Goal: Find specific page/section: Find specific page/section

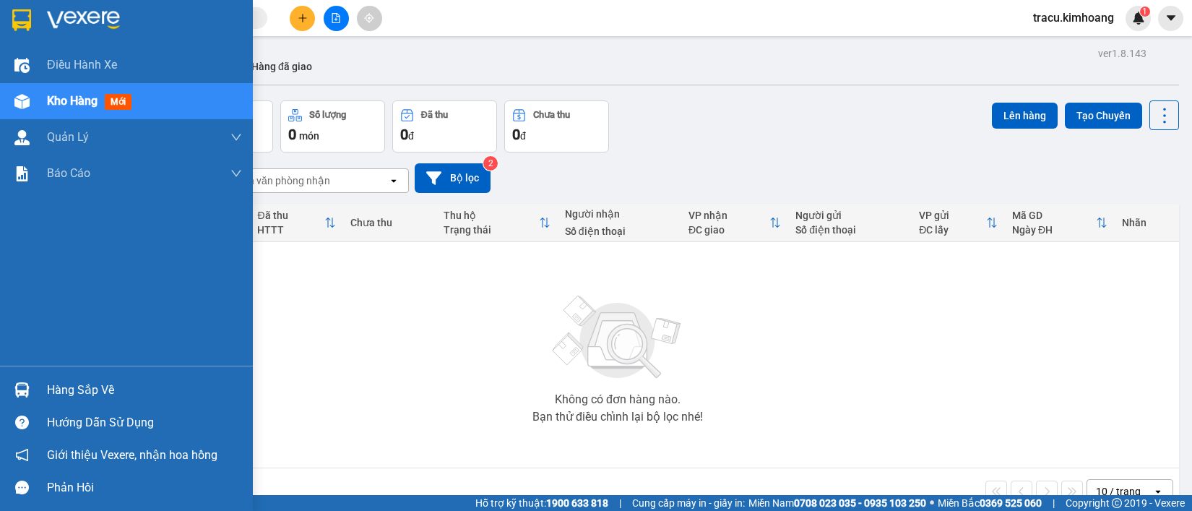
click at [66, 384] on div "Hàng sắp về" at bounding box center [144, 390] width 195 height 22
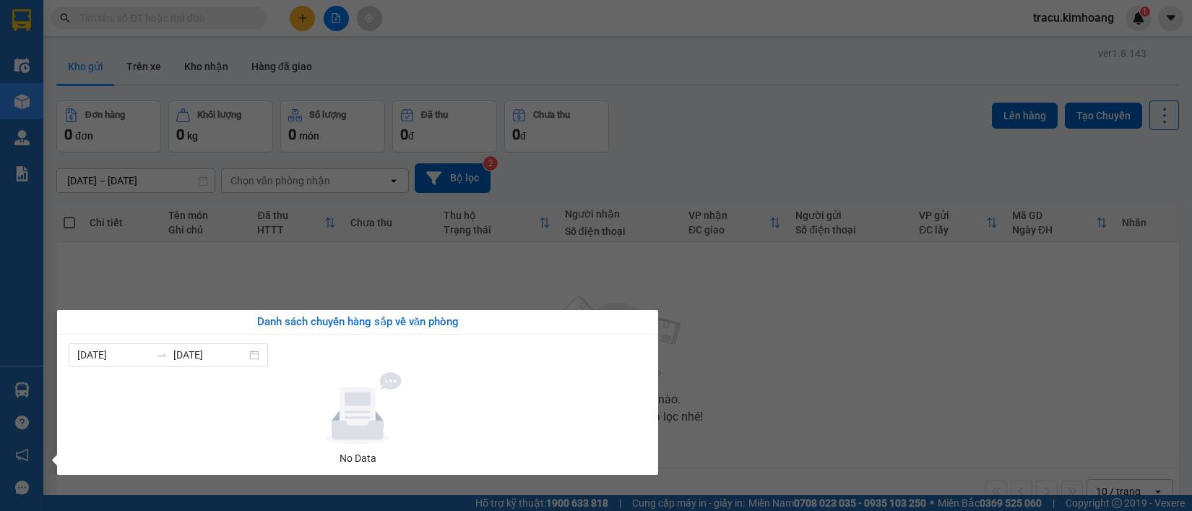
drag, startPoint x: 111, startPoint y: 313, endPoint x: 141, endPoint y: 254, distance: 66.6
click at [113, 308] on body "Kết quả tìm kiếm ( 0 ) Bộ lọc No Data tracu.kimhoang 1 Điều hành xe Kho hàng mớ…" at bounding box center [596, 255] width 1192 height 511
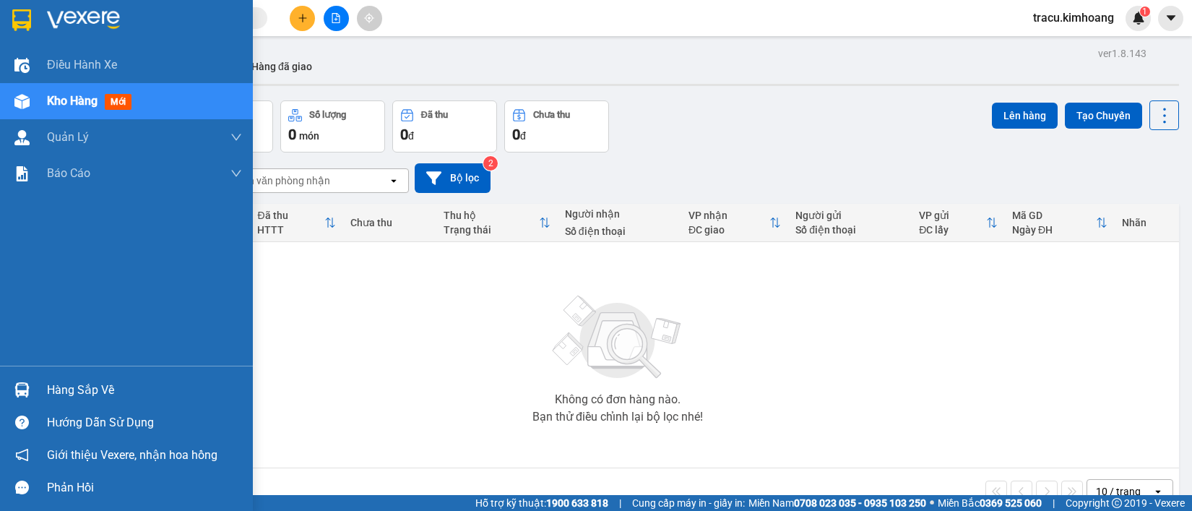
click at [74, 399] on div "Hàng sắp về" at bounding box center [144, 390] width 195 height 22
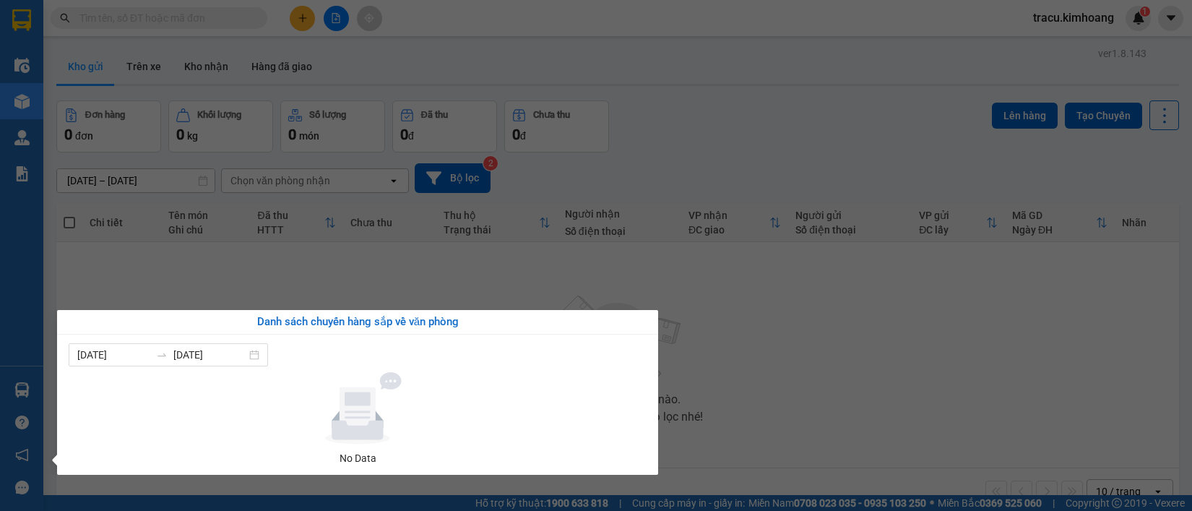
click at [100, 272] on section "Kết quả tìm kiếm ( 0 ) Bộ lọc No Data tracu.kimhoang 1 Điều hành xe Kho hàng mớ…" at bounding box center [596, 255] width 1192 height 511
